Goal: Task Accomplishment & Management: Manage account settings

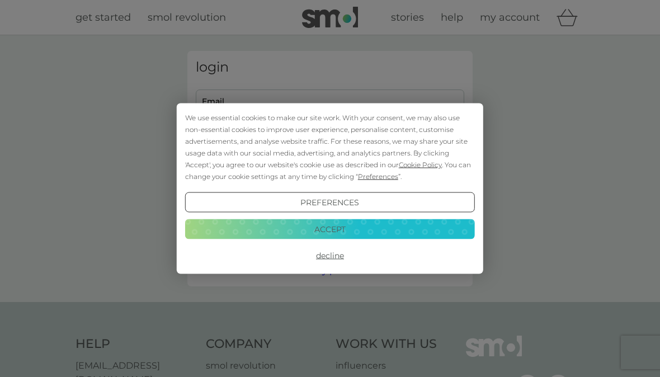
click at [354, 230] on button "Accept" at bounding box center [330, 229] width 290 height 20
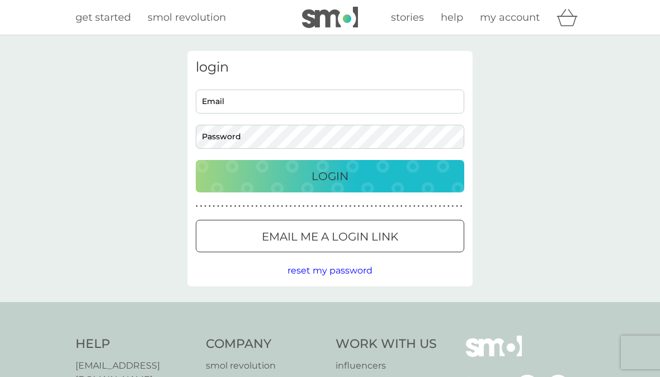
click at [259, 104] on input "Email" at bounding box center [330, 101] width 268 height 24
type input "[EMAIL_ADDRESS][DOMAIN_NAME]"
click at [196, 160] on button "Login" at bounding box center [330, 176] width 268 height 32
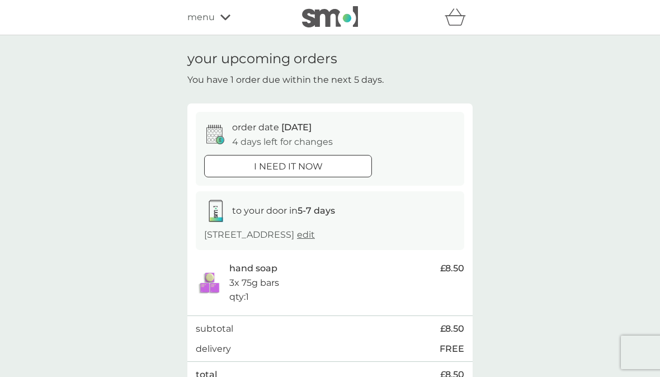
scroll to position [211, 0]
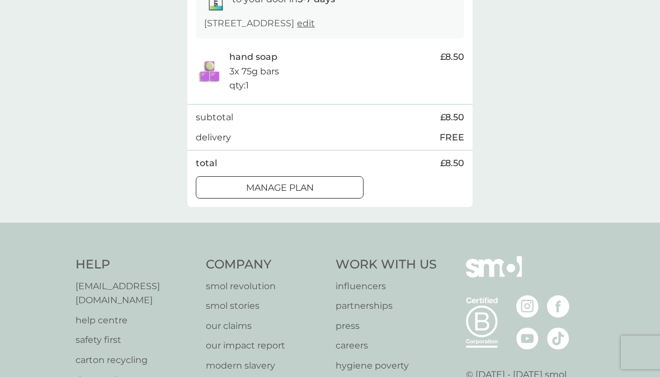
click at [281, 183] on div at bounding box center [280, 188] width 40 height 12
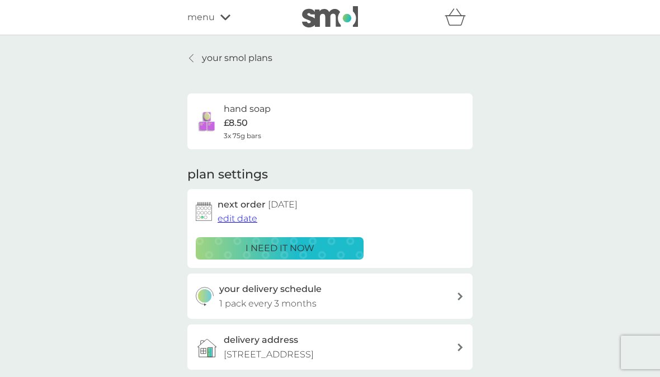
scroll to position [130, 0]
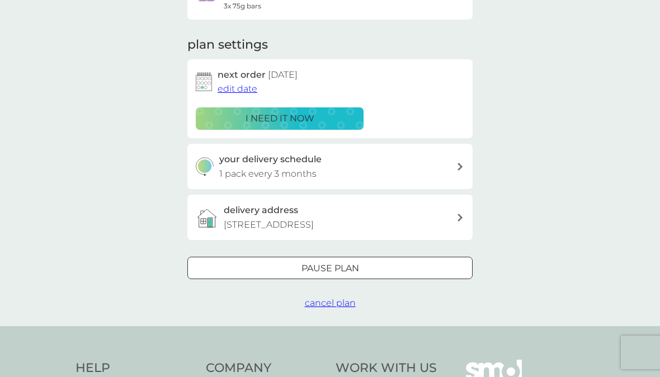
click at [244, 84] on span "edit date" at bounding box center [238, 88] width 40 height 11
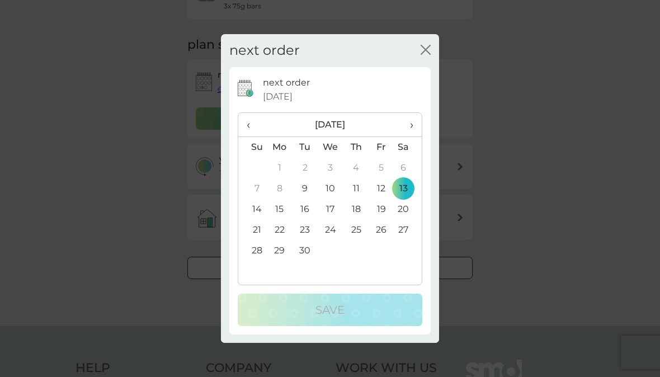
click at [408, 123] on span "›" at bounding box center [407, 124] width 11 height 23
click at [256, 250] on td "26" at bounding box center [252, 251] width 29 height 21
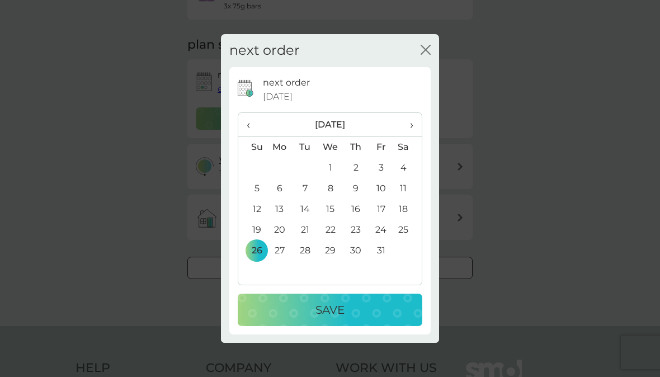
click at [317, 309] on p "Save" at bounding box center [329, 310] width 29 height 18
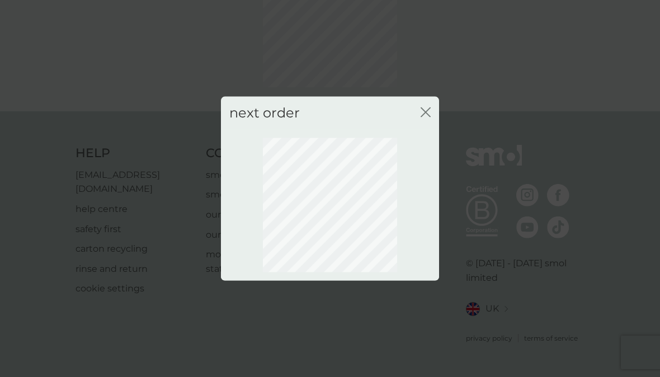
scroll to position [92, 0]
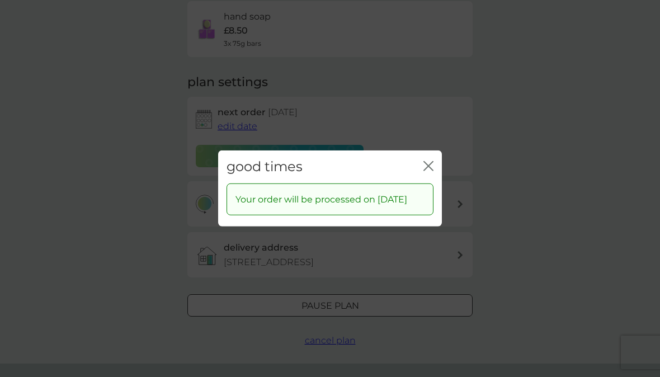
click at [424, 161] on icon "close" at bounding box center [428, 166] width 10 height 10
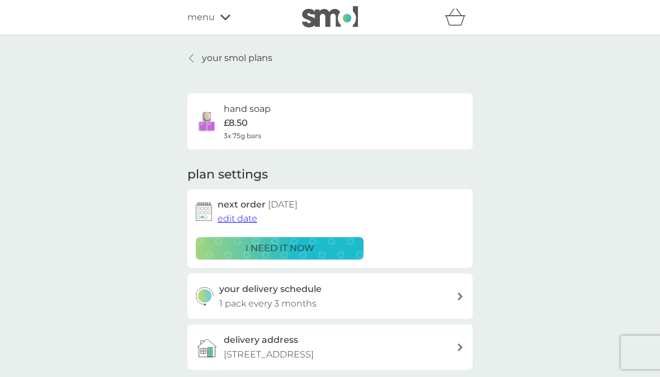
scroll to position [15, 0]
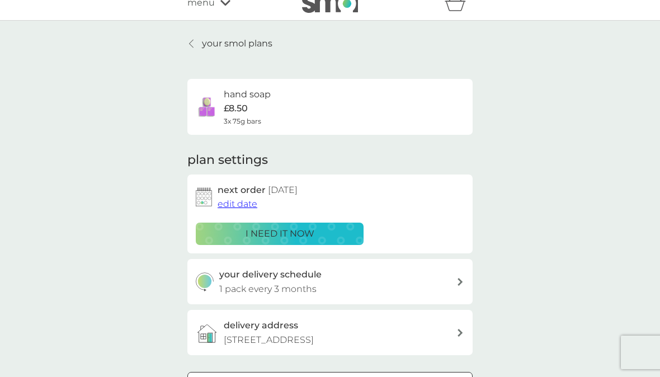
click at [215, 4] on div "menu" at bounding box center [234, 3] width 95 height 15
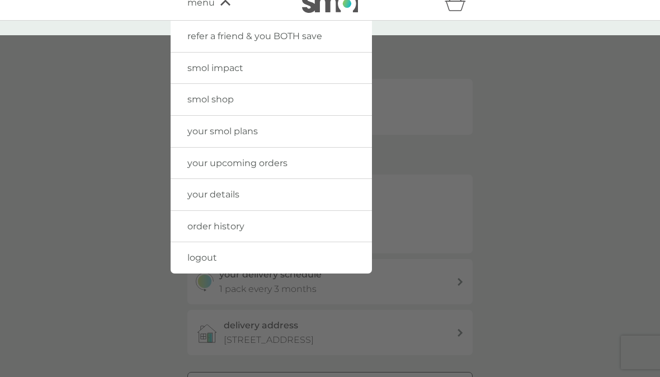
click at [237, 161] on span "your upcoming orders" at bounding box center [237, 163] width 100 height 11
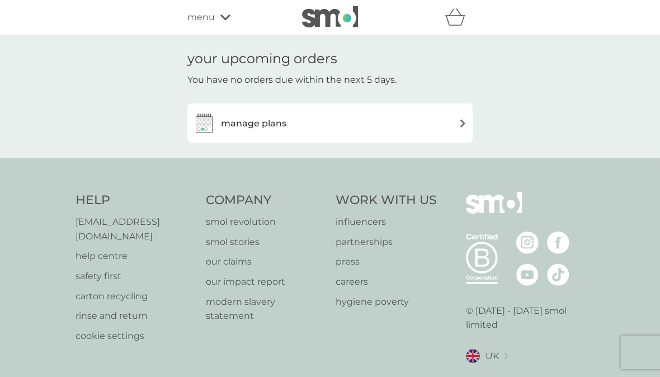
click at [382, 131] on div "manage plans" at bounding box center [330, 123] width 274 height 22
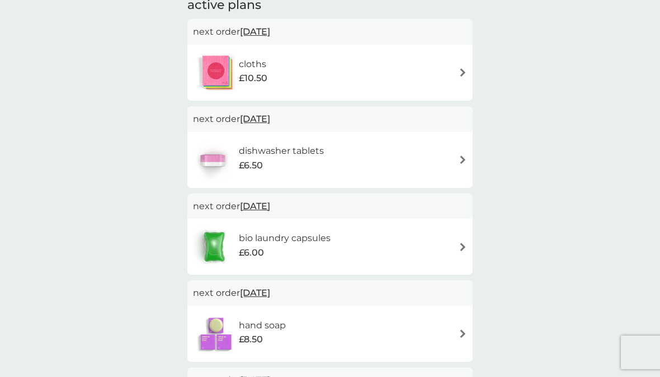
scroll to position [114, 0]
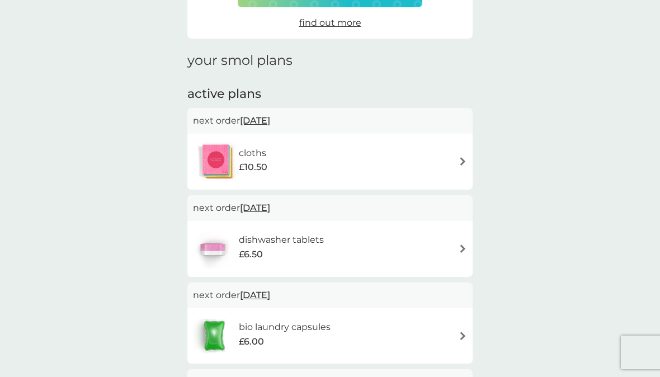
click at [409, 140] on div "cloths £10.50" at bounding box center [329, 162] width 285 height 56
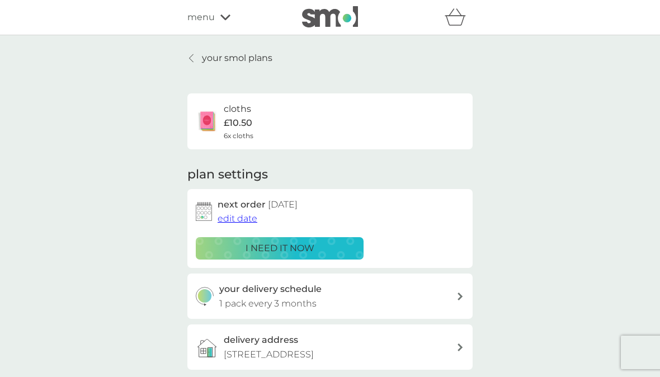
click at [232, 217] on span "edit date" at bounding box center [238, 218] width 40 height 11
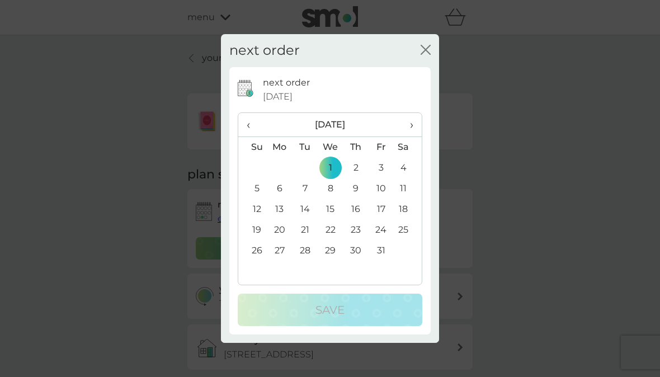
click at [408, 125] on span "›" at bounding box center [407, 124] width 11 height 23
click at [260, 186] on td "4" at bounding box center [252, 188] width 29 height 21
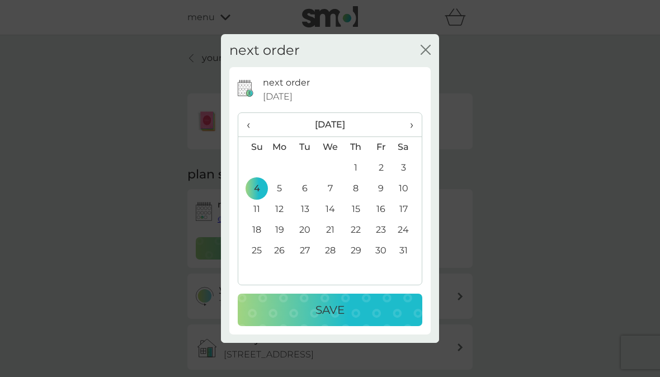
click at [329, 307] on p "Save" at bounding box center [329, 310] width 29 height 18
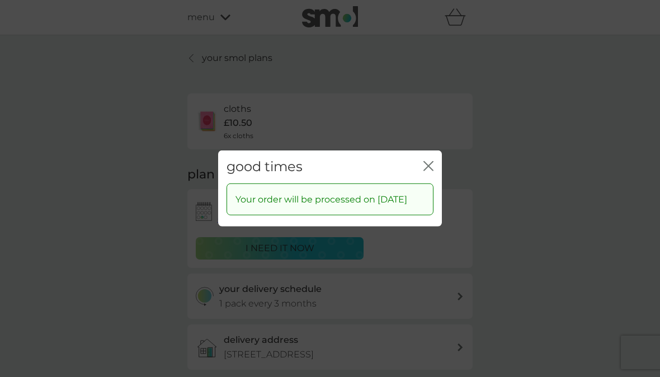
click at [439, 159] on div "good times close" at bounding box center [330, 166] width 224 height 33
click at [432, 161] on icon "close" at bounding box center [428, 166] width 10 height 10
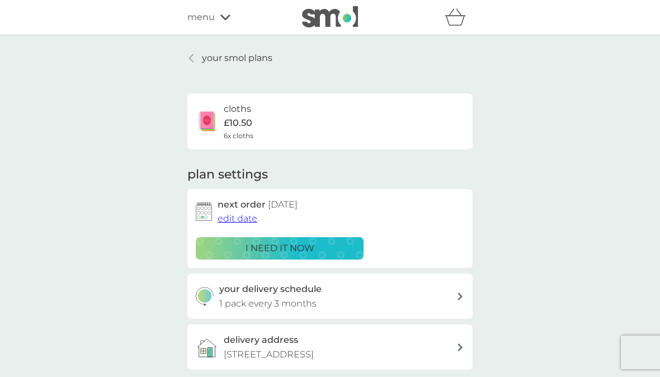
click at [340, 23] on img at bounding box center [330, 16] width 56 height 21
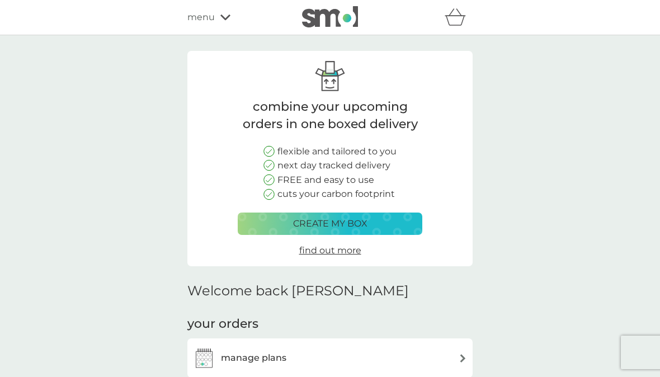
scroll to position [205, 0]
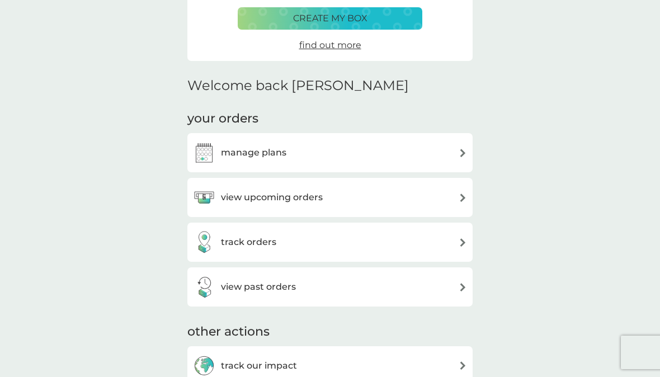
click at [284, 158] on h3 "manage plans" at bounding box center [253, 152] width 65 height 15
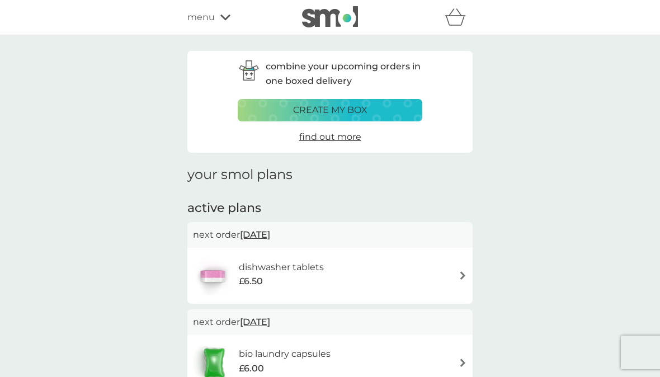
scroll to position [153, 0]
